Goal: Check status: Check status

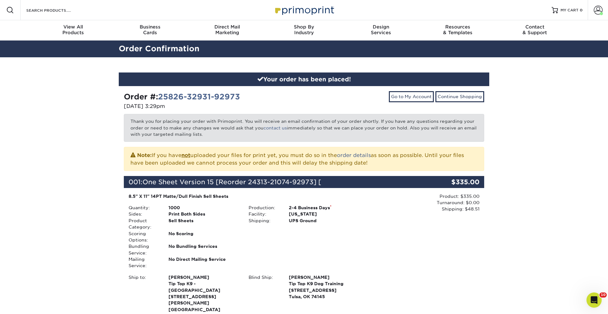
drag, startPoint x: 599, startPoint y: 12, endPoint x: 587, endPoint y: 22, distance: 15.9
click at [599, 12] on span at bounding box center [598, 10] width 9 height 9
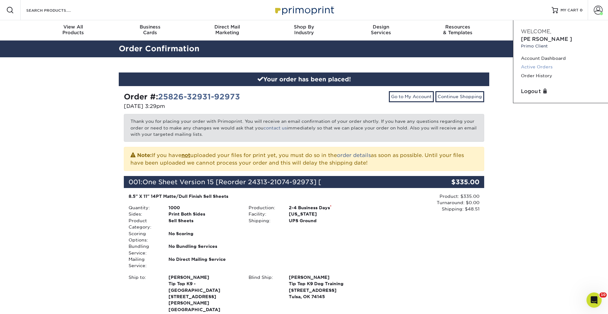
click at [542, 63] on link "Active Orders" at bounding box center [561, 67] width 80 height 9
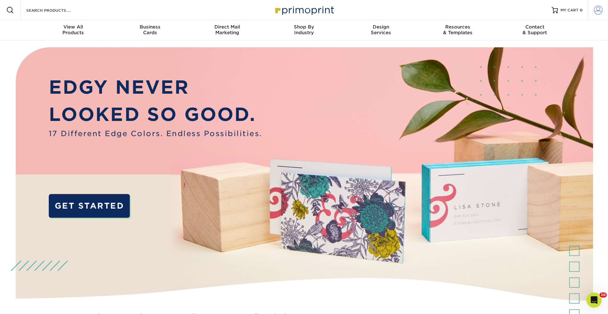
click at [597, 10] on span at bounding box center [598, 10] width 9 height 9
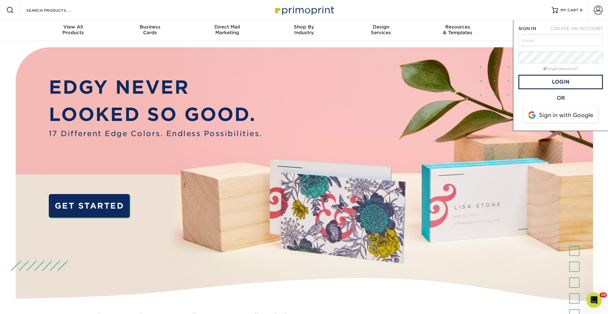
click at [578, 115] on span at bounding box center [561, 115] width 81 height 16
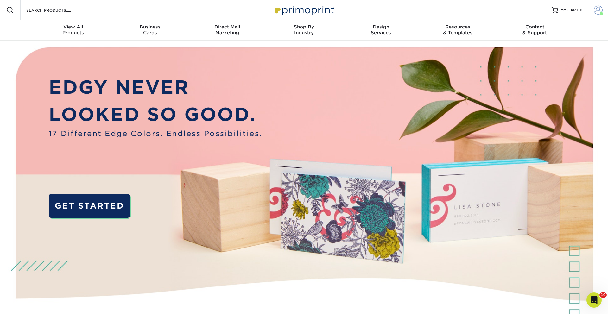
click at [598, 12] on span at bounding box center [598, 10] width 9 height 9
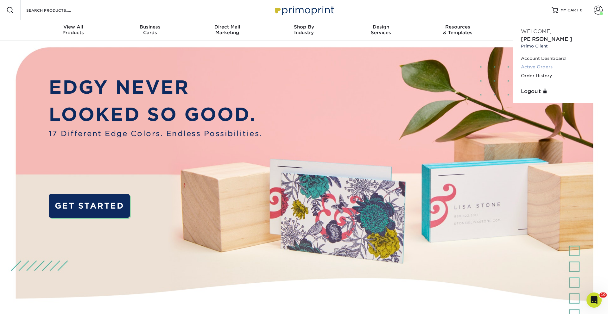
click at [539, 63] on link "Active Orders" at bounding box center [561, 67] width 80 height 9
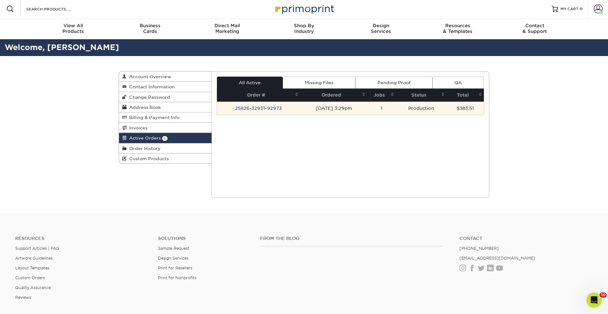
scroll to position [3, 0]
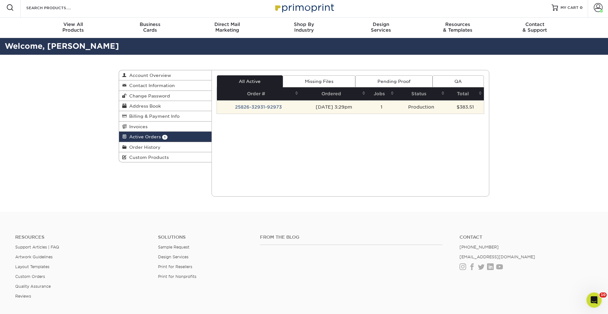
click at [261, 111] on td "25826-32931-92973" at bounding box center [259, 106] width 84 height 13
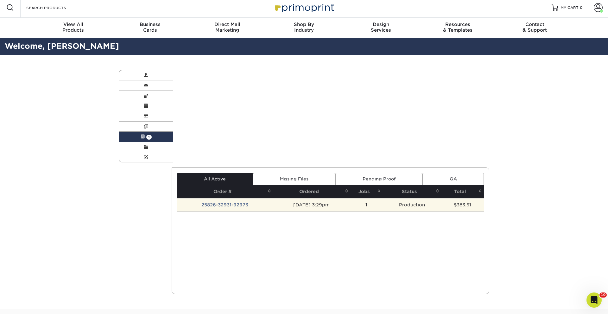
scroll to position [0, 0]
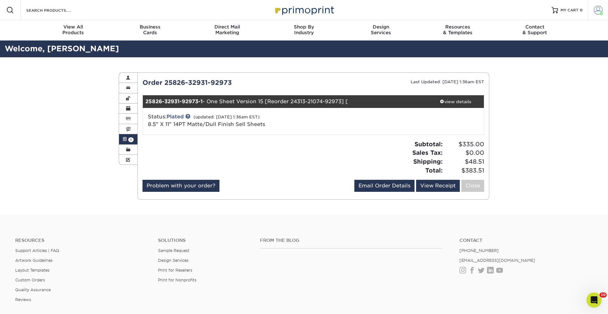
click at [601, 10] on span at bounding box center [598, 10] width 9 height 9
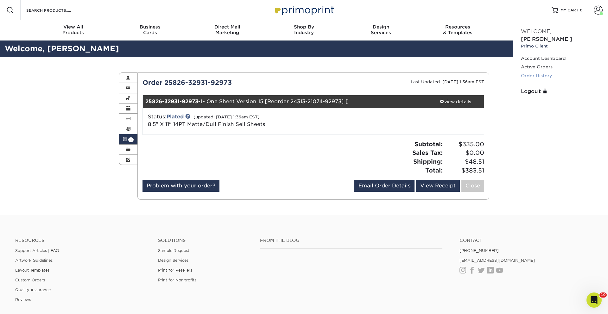
click at [530, 72] on link "Order History" at bounding box center [561, 76] width 80 height 9
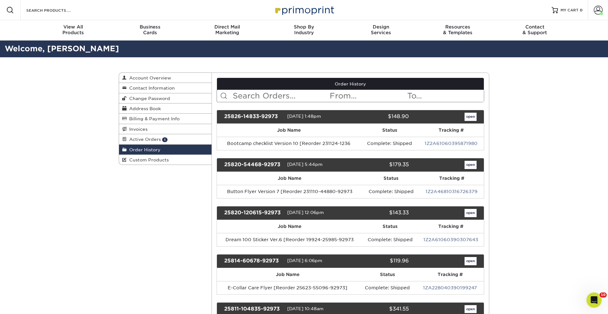
click at [449, 143] on link "1Z2A61060395871980" at bounding box center [451, 143] width 53 height 5
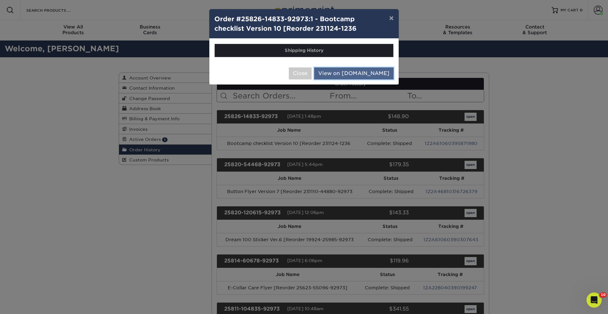
click at [367, 74] on link "View on UPS.com" at bounding box center [354, 73] width 80 height 12
click at [312, 67] on button "Close" at bounding box center [300, 73] width 23 height 12
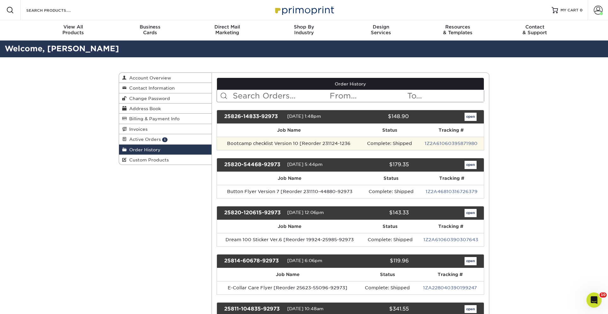
click at [331, 146] on td "Bootcamp checklist Version 10 [Reorder 231124-1236" at bounding box center [289, 143] width 144 height 13
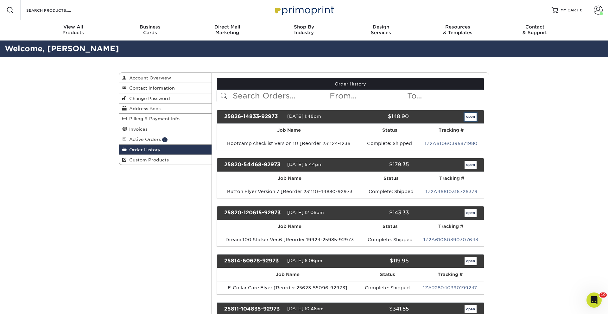
click at [468, 115] on link "open" at bounding box center [471, 117] width 12 height 8
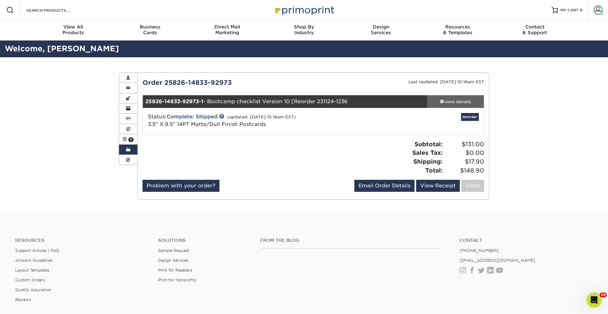
click at [453, 103] on div "view details" at bounding box center [455, 102] width 57 height 6
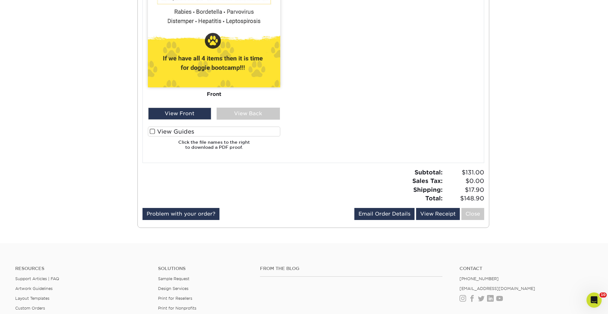
scroll to position [513, 0]
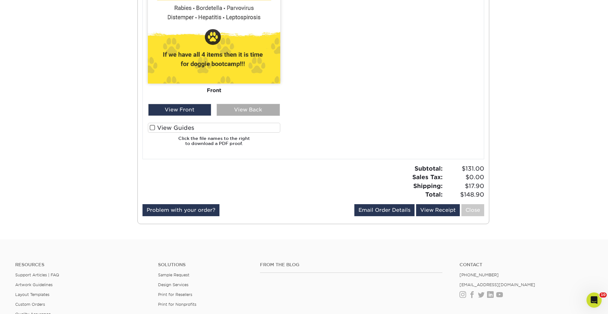
drag, startPoint x: 245, startPoint y: 103, endPoint x: 245, endPoint y: 109, distance: 6.3
click at [245, 111] on div "View Back" at bounding box center [248, 110] width 63 height 12
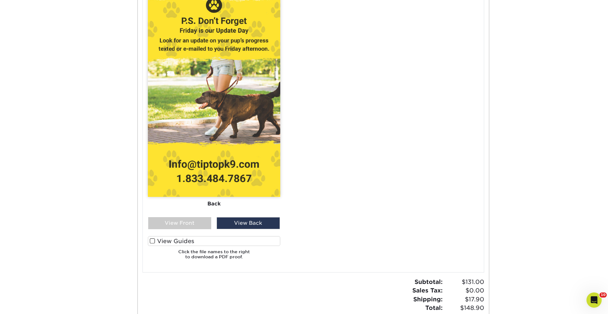
scroll to position [401, 0]
